Goal: Task Accomplishment & Management: Use online tool/utility

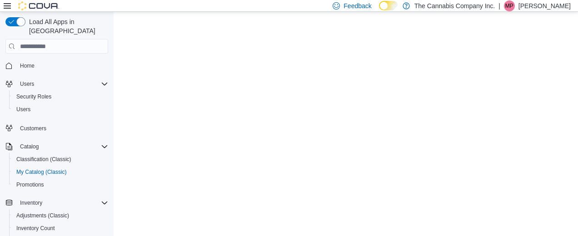
select select "**********"
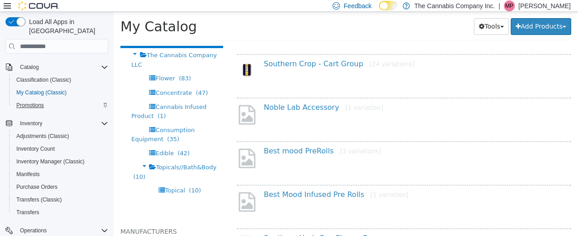
scroll to position [82, 0]
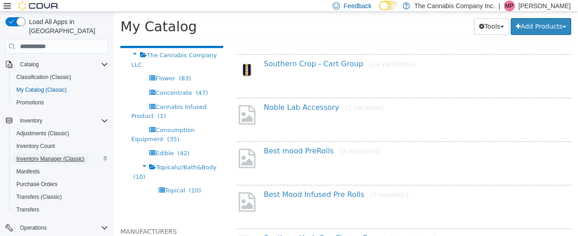
click at [46, 156] on span "Inventory Manager (Classic)" at bounding box center [50, 159] width 68 height 7
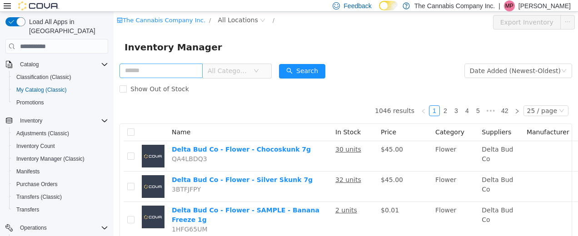
click at [144, 70] on input "text" at bounding box center [161, 71] width 83 height 15
type input "**********"
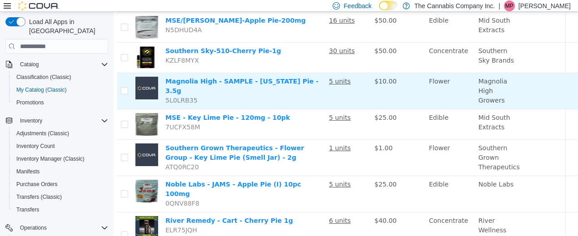
scroll to position [263, 81]
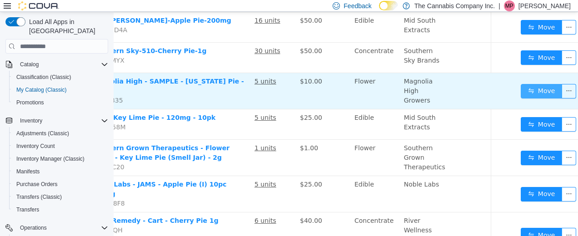
click at [527, 84] on button "Move" at bounding box center [542, 91] width 42 height 15
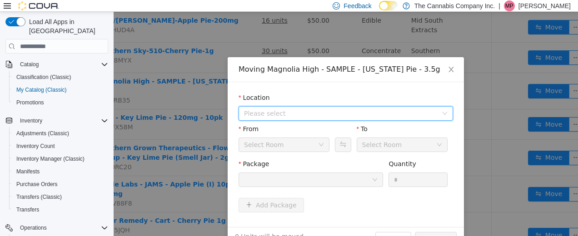
click at [298, 117] on span "Please select" at bounding box center [341, 113] width 194 height 9
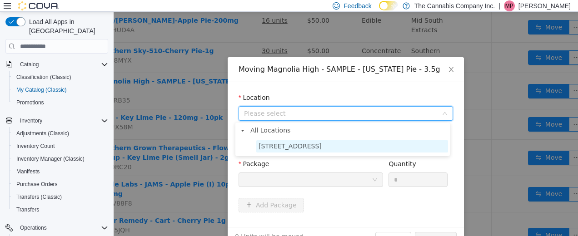
click at [311, 147] on span "[STREET_ADDRESS]" at bounding box center [290, 146] width 63 height 7
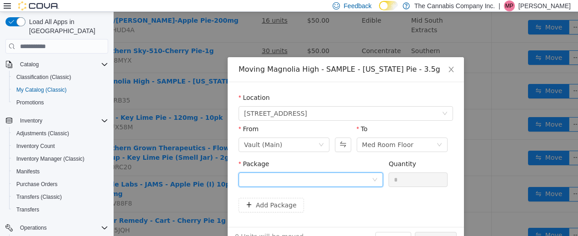
click at [373, 175] on div at bounding box center [311, 180] width 145 height 15
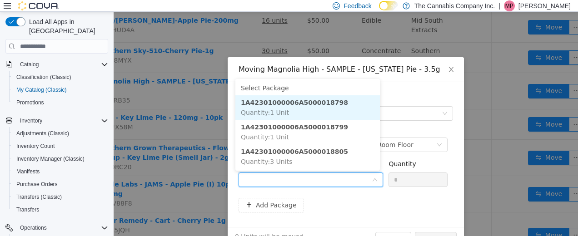
click at [312, 104] on strong "1A42301000006A5000018798" at bounding box center [294, 102] width 107 height 7
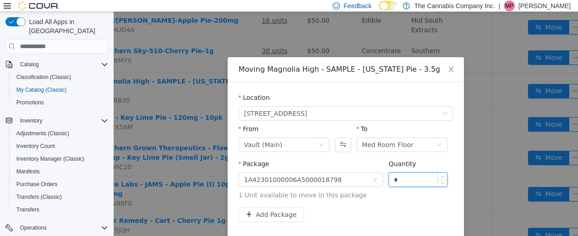
click at [404, 176] on input "*" at bounding box center [418, 180] width 58 height 14
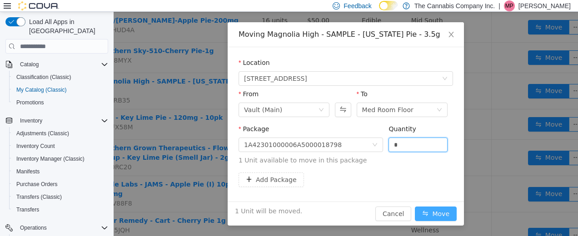
type input "*"
click at [430, 210] on button "Move" at bounding box center [436, 214] width 42 height 15
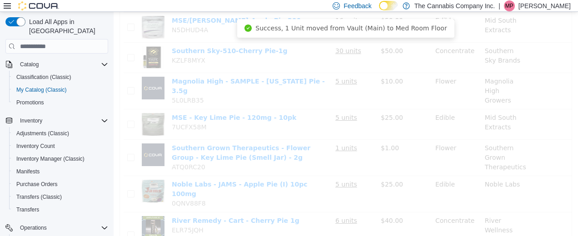
scroll to position [263, 0]
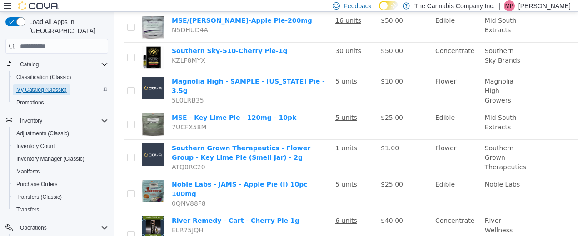
click at [32, 86] on span "My Catalog (Classic)" at bounding box center [41, 89] width 50 height 7
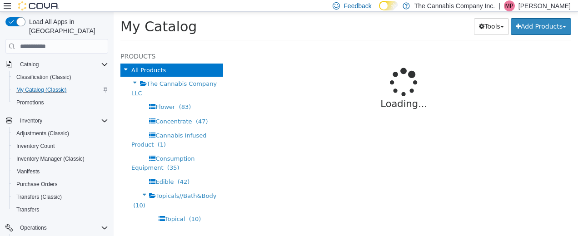
select select "**********"
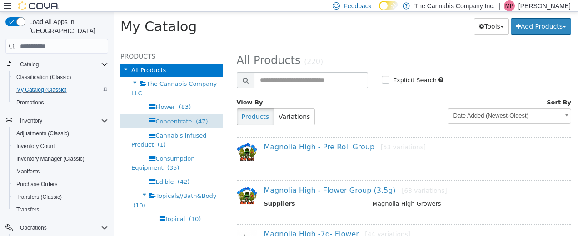
click at [178, 119] on span "Concentrate" at bounding box center [174, 121] width 36 height 7
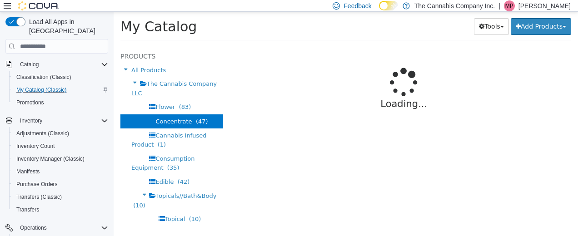
select select "**********"
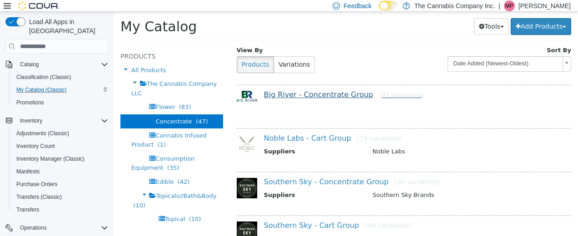
scroll to position [53, 0]
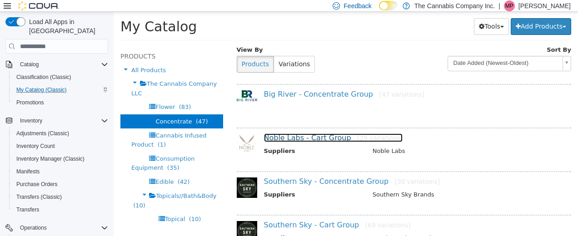
click at [300, 139] on link "Noble Labs - Cart Group [29 variations]" at bounding box center [333, 138] width 139 height 9
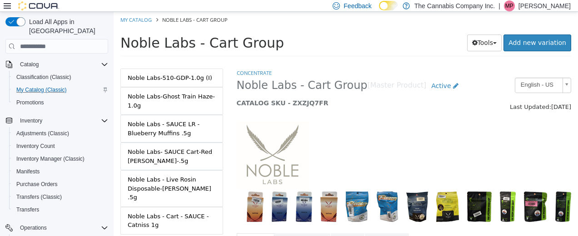
scroll to position [714, 0]
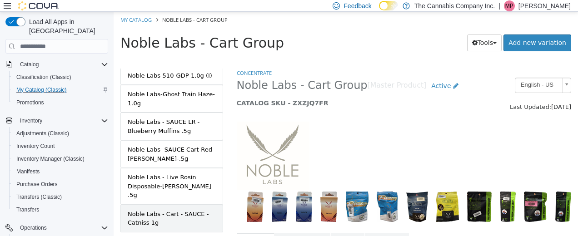
click at [170, 210] on div "Noble Labs - Cart - SAUCE - Catniss 1g" at bounding box center [172, 219] width 88 height 18
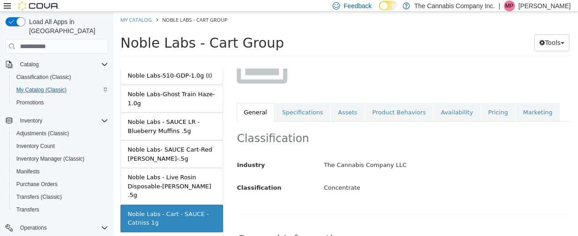
scroll to position [97, 0]
click at [436, 108] on link "Availability" at bounding box center [457, 112] width 47 height 19
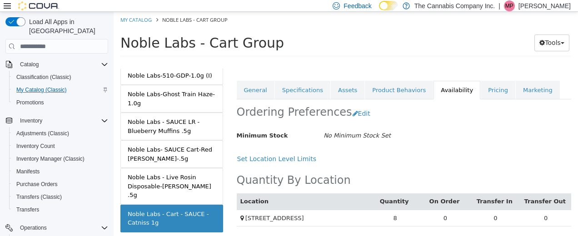
scroll to position [126, 0]
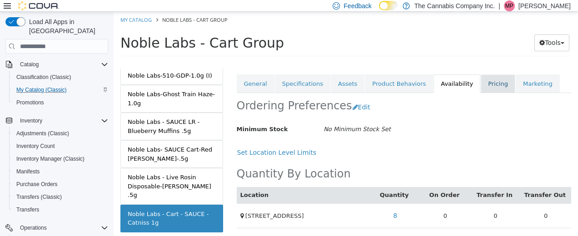
click at [481, 83] on link "Pricing" at bounding box center [498, 84] width 35 height 19
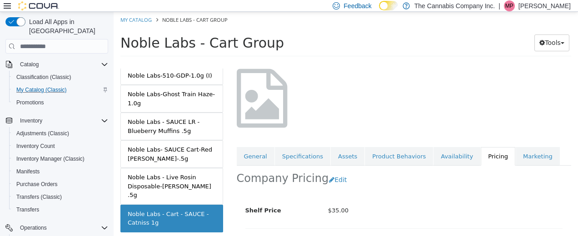
scroll to position [53, 0]
click at [249, 153] on link "General" at bounding box center [256, 156] width 38 height 19
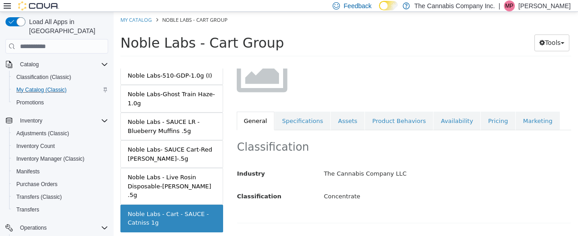
scroll to position [88, 0]
click at [434, 120] on link "Availability" at bounding box center [457, 121] width 47 height 19
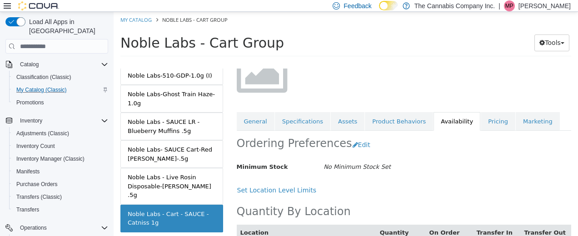
scroll to position [126, 0]
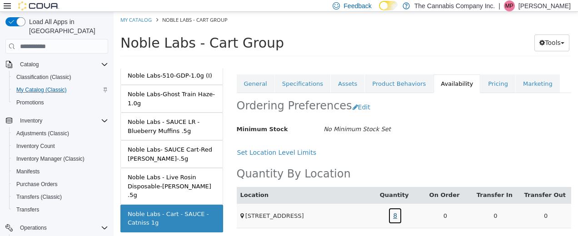
click at [392, 215] on link "8" at bounding box center [395, 216] width 14 height 17
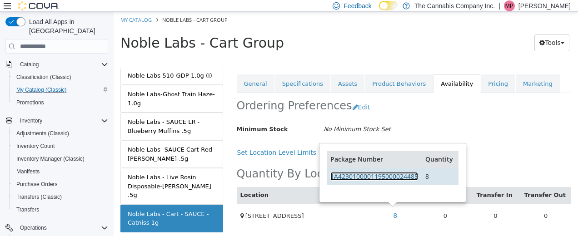
click at [387, 175] on link "1A4230100001195000024485" at bounding box center [375, 176] width 88 height 9
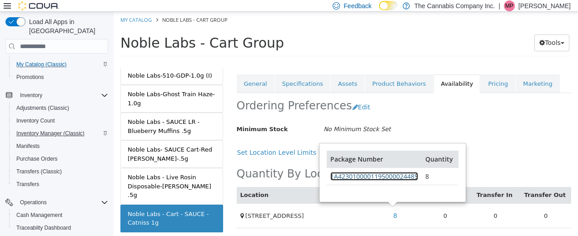
scroll to position [116, 0]
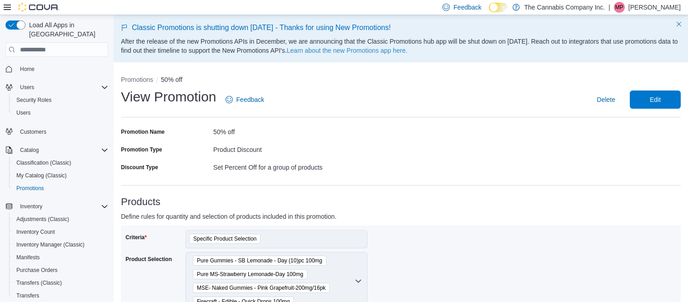
scroll to position [5, 0]
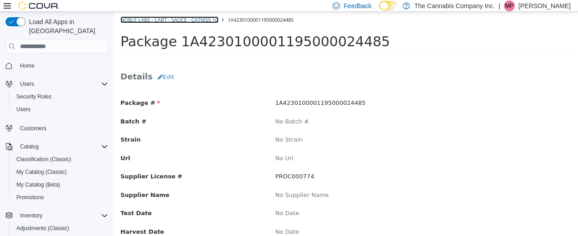
click at [132, 19] on link "Noble Labs - Cart - SAUCE - Catniss 1g" at bounding box center [170, 19] width 98 height 7
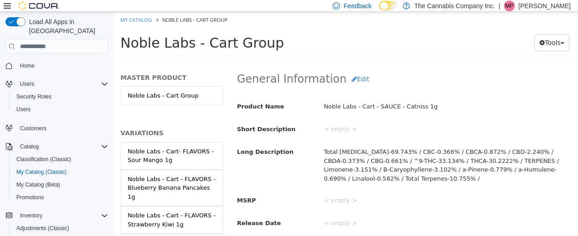
scroll to position [260, 0]
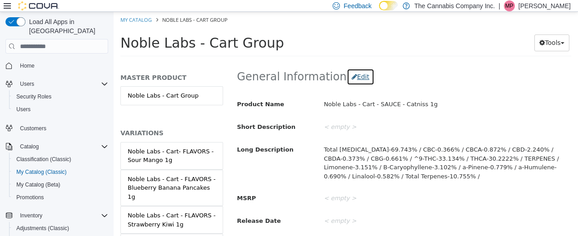
click at [349, 76] on button "Edit" at bounding box center [361, 77] width 28 height 17
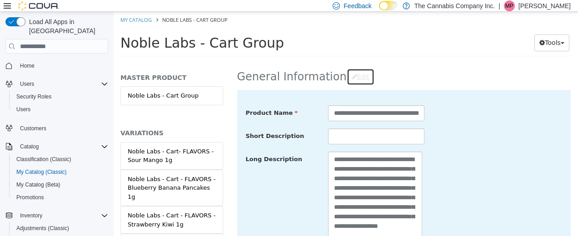
scroll to position [0, 26]
click at [414, 113] on input "**********" at bounding box center [375, 113] width 94 height 16
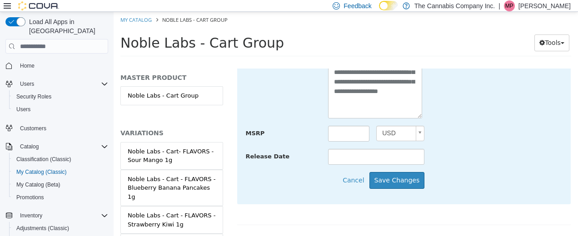
scroll to position [396, 0]
type input "**********"
click at [402, 176] on button "Save Changes" at bounding box center [397, 180] width 55 height 17
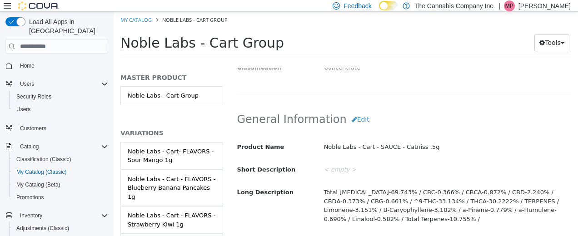
scroll to position [215, 0]
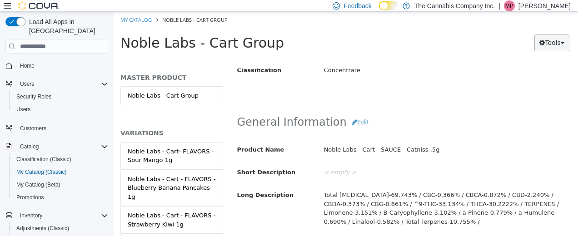
click at [555, 40] on button "Tools" at bounding box center [552, 43] width 35 height 17
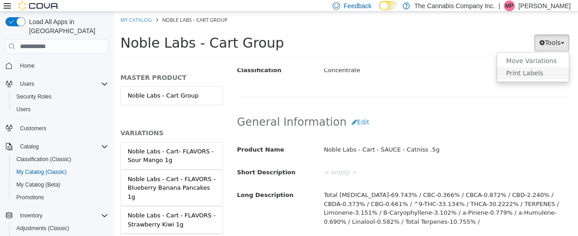
click at [526, 69] on link "Print Labels" at bounding box center [533, 73] width 72 height 12
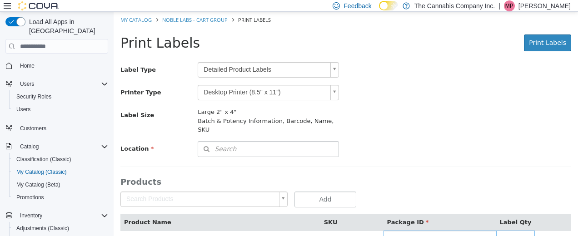
scroll to position [20, 0]
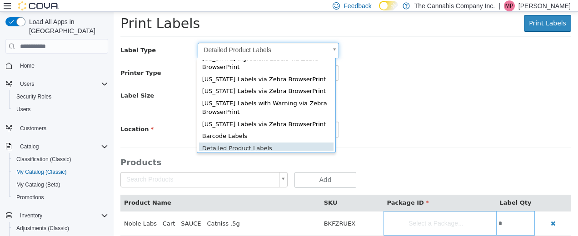
click at [332, 50] on body "Saving Bulk Changes... × My Catalog Noble Labs - Cart Group Print Labels Print …" at bounding box center [346, 119] width 465 height 254
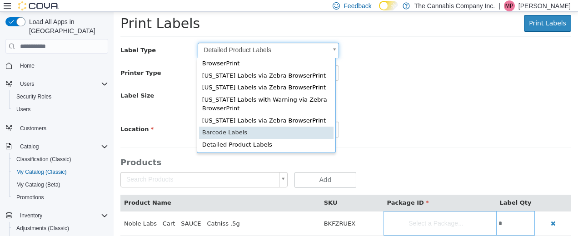
scroll to position [0, 2]
type input "*"
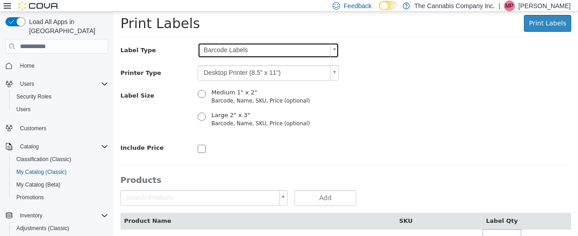
scroll to position [46, 0]
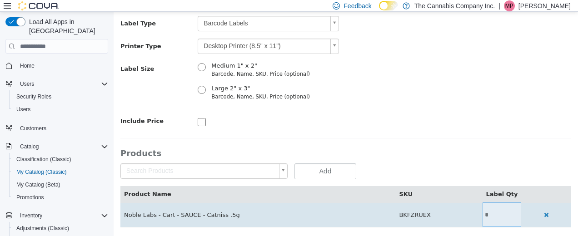
click at [485, 210] on td "*" at bounding box center [502, 215] width 39 height 25
click at [484, 213] on input "*" at bounding box center [502, 215] width 39 height 7
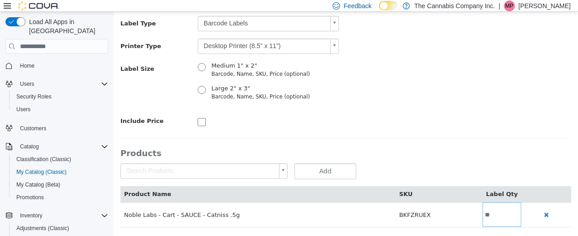
scroll to position [0, 0]
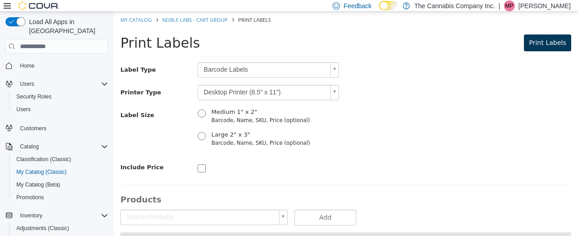
type input "**"
click at [548, 39] on span "Print Labels" at bounding box center [547, 42] width 37 height 7
